Goal: Information Seeking & Learning: Learn about a topic

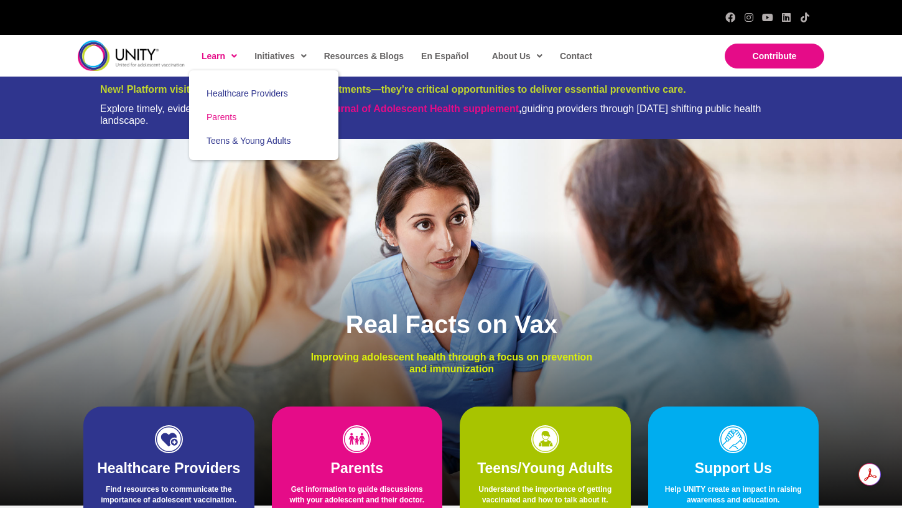
click at [223, 115] on span "Parents" at bounding box center [222, 117] width 30 height 10
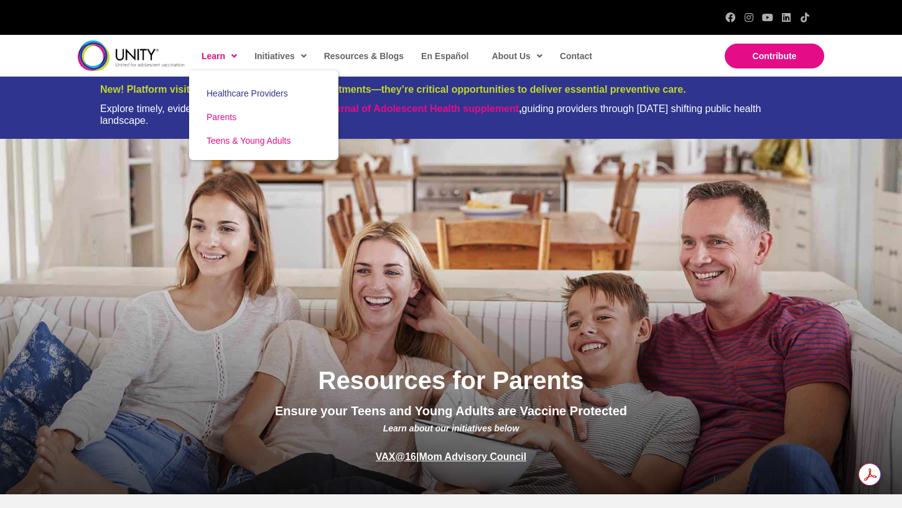
click at [226, 138] on span "Teens & Young Adults" at bounding box center [249, 141] width 84 height 10
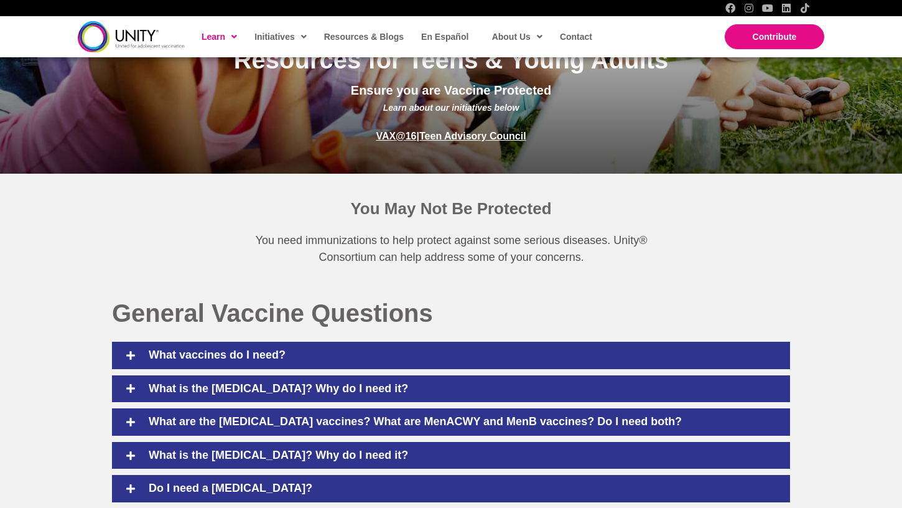
scroll to position [564, 0]
